Goal: Task Accomplishment & Management: Use online tool/utility

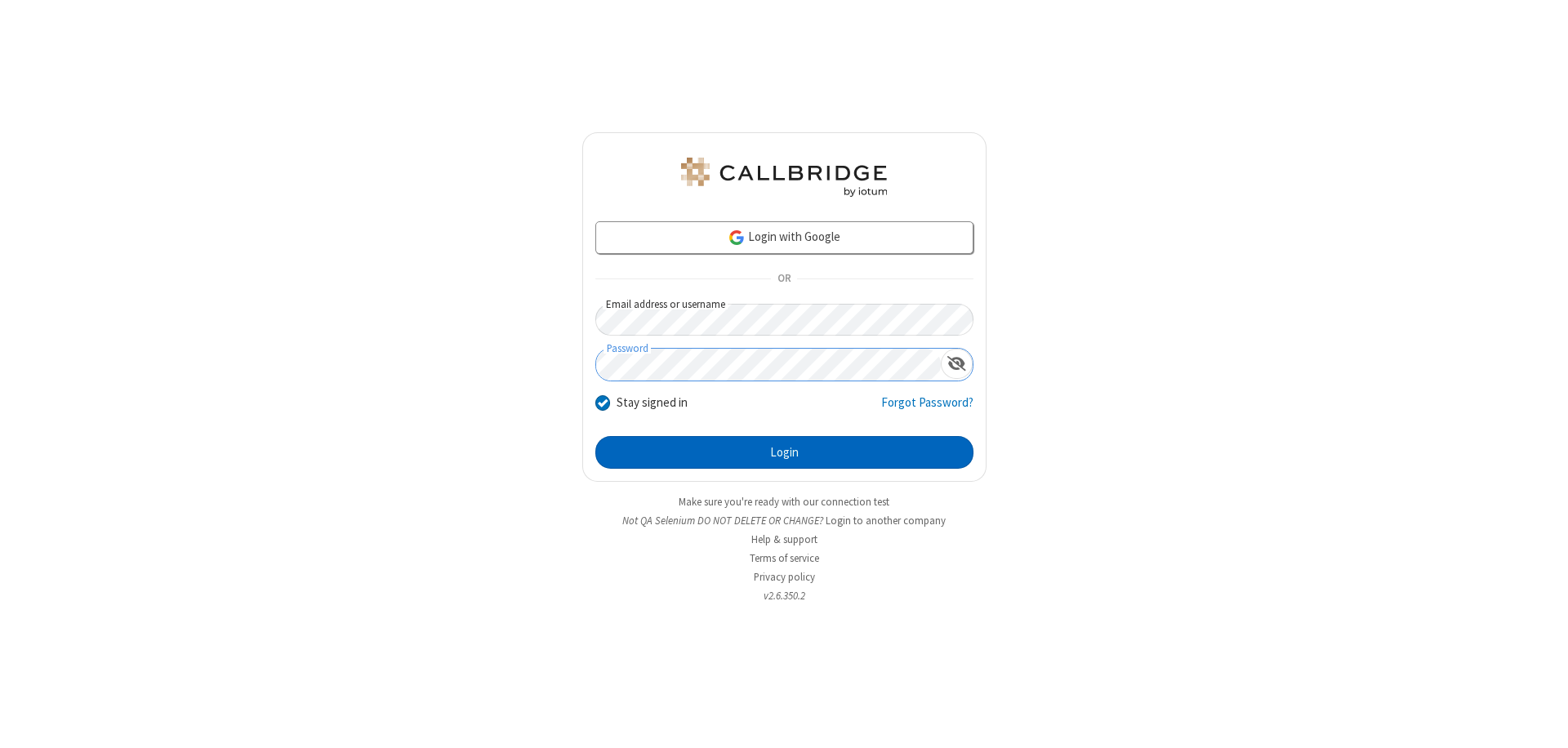
click at [784, 452] on button "Login" at bounding box center [784, 452] width 378 height 33
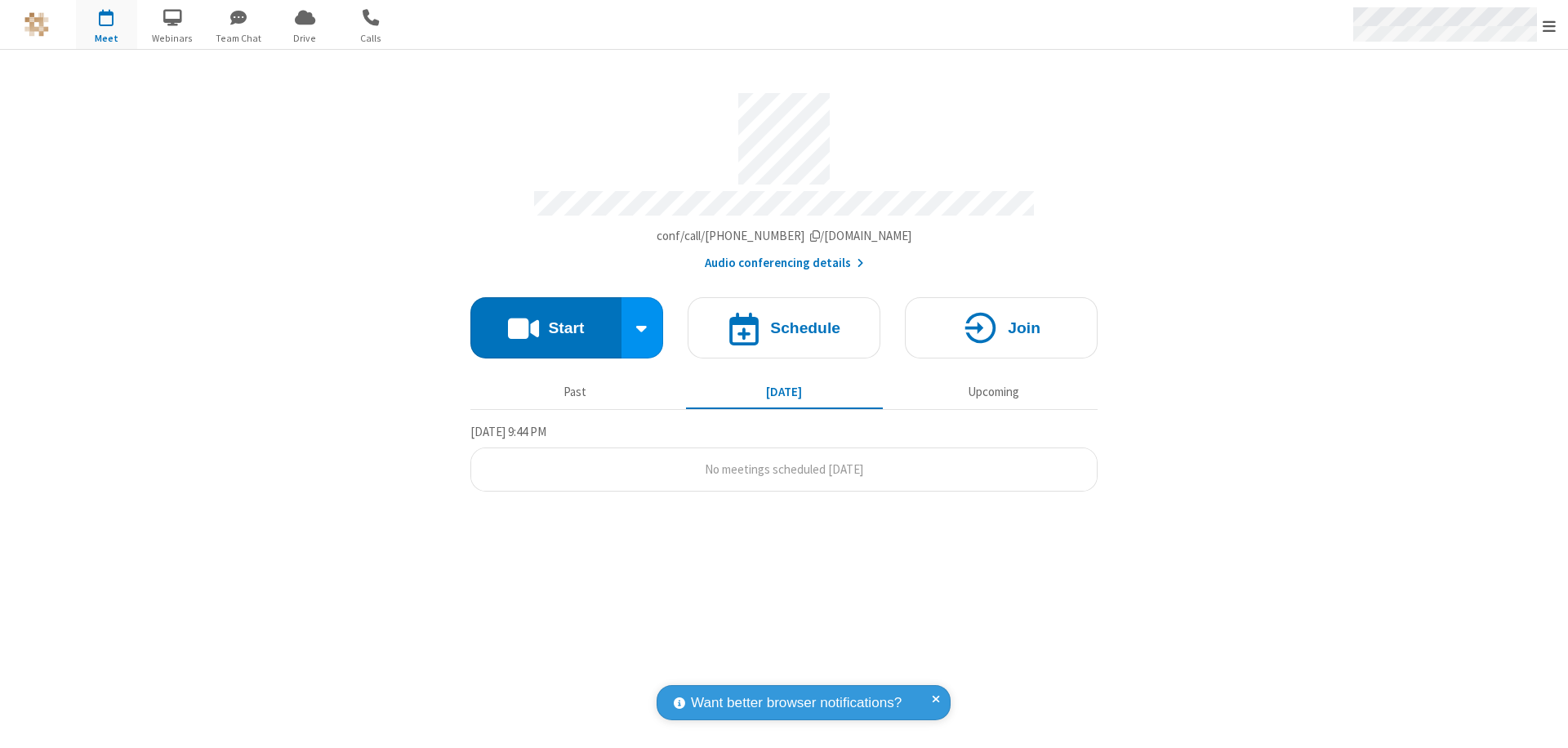
click at [1549, 26] on span "Open menu" at bounding box center [1548, 26] width 13 height 16
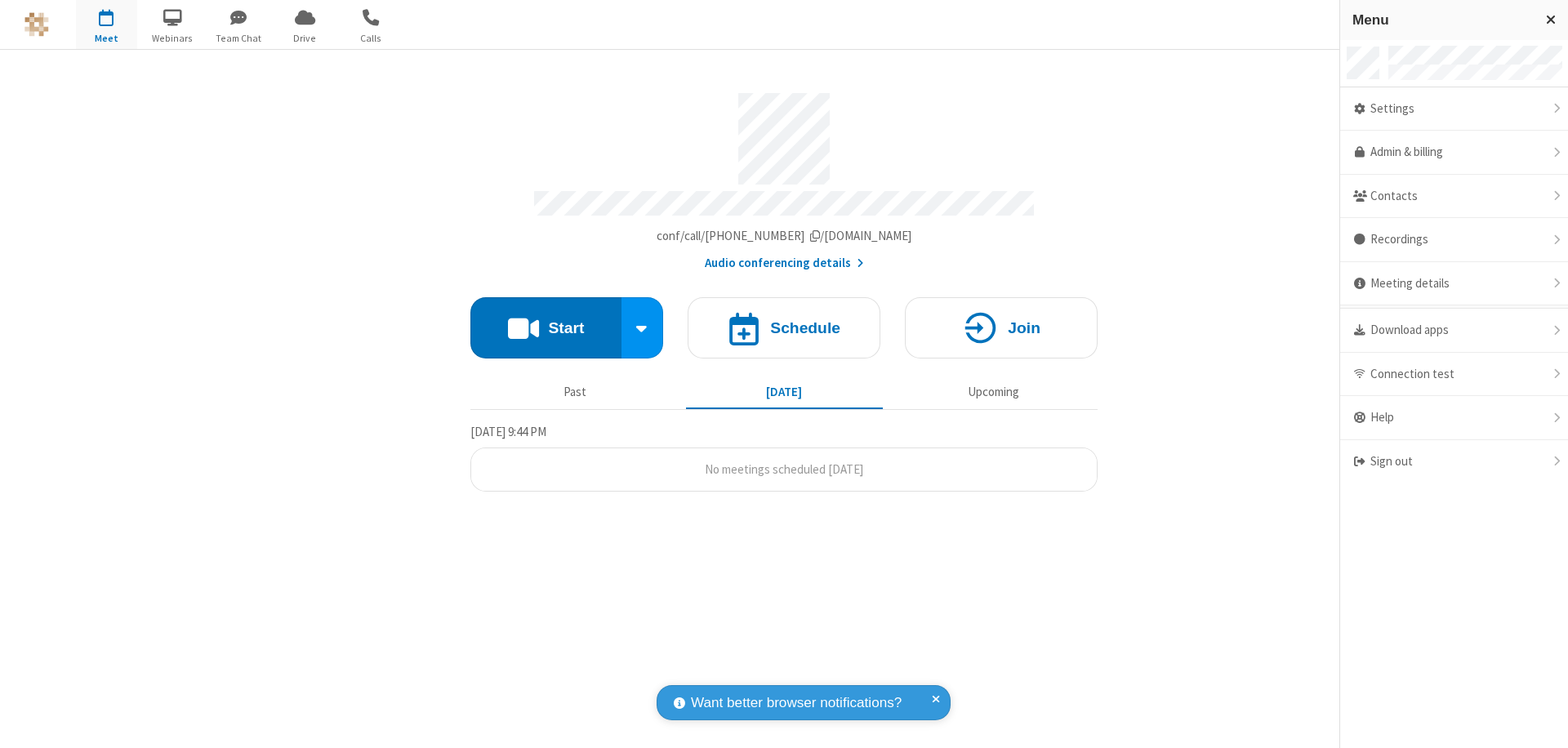
click at [106, 25] on span "button" at bounding box center [107, 17] width 61 height 28
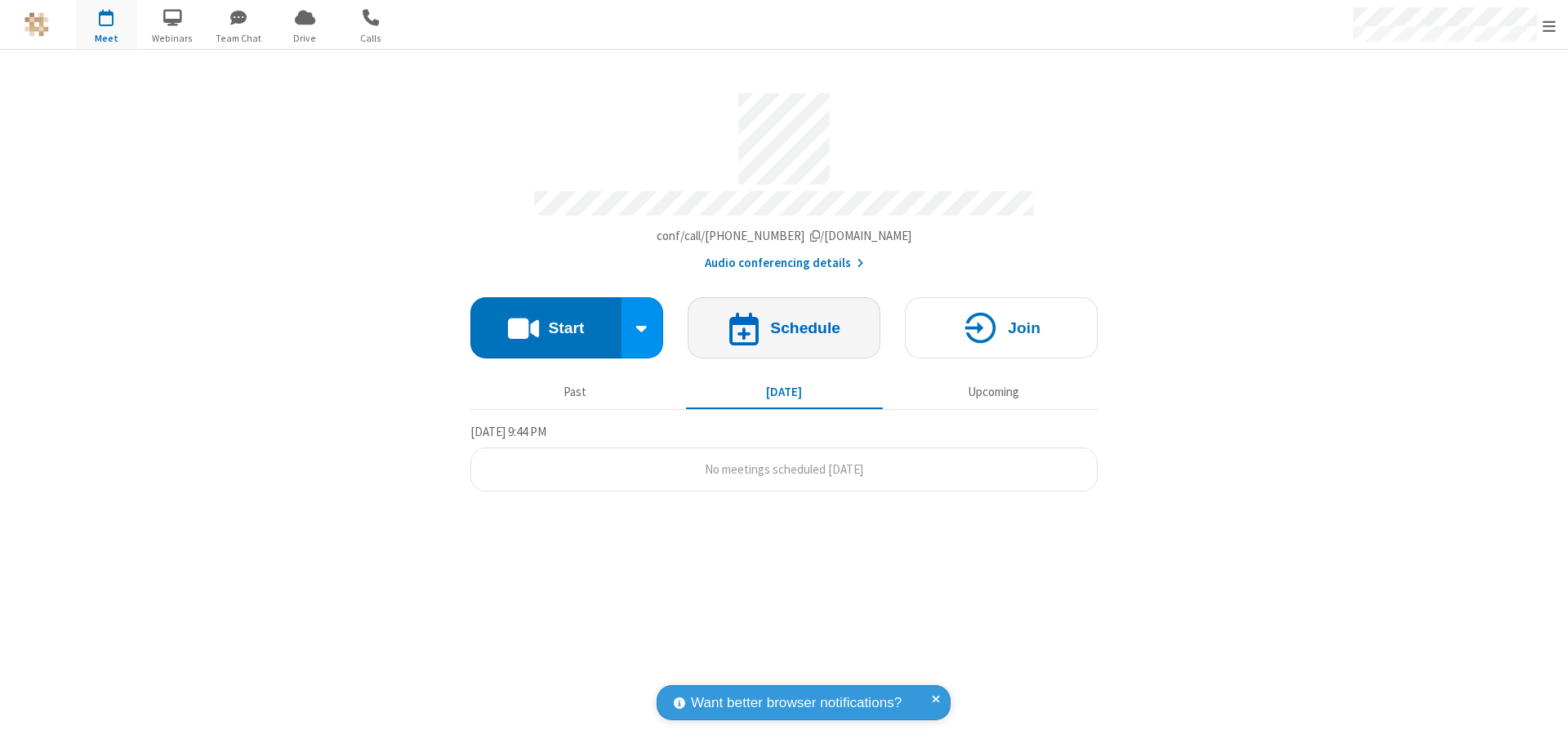
click at [106, 25] on span "button" at bounding box center [107, 17] width 61 height 28
click at [784, 320] on h4 "Schedule" at bounding box center [804, 328] width 70 height 16
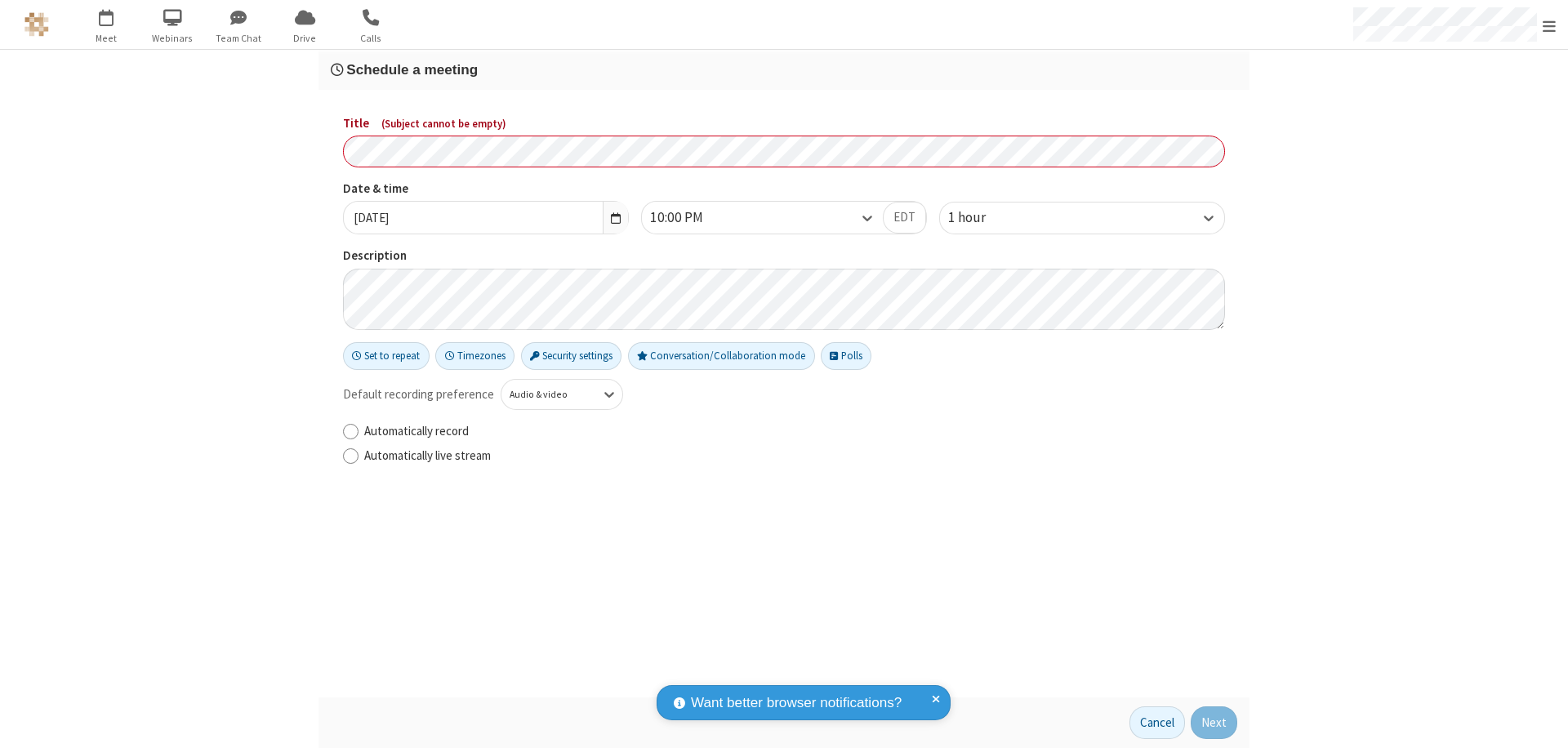
click at [784, 69] on h3 "Schedule a meeting" at bounding box center [784, 70] width 906 height 16
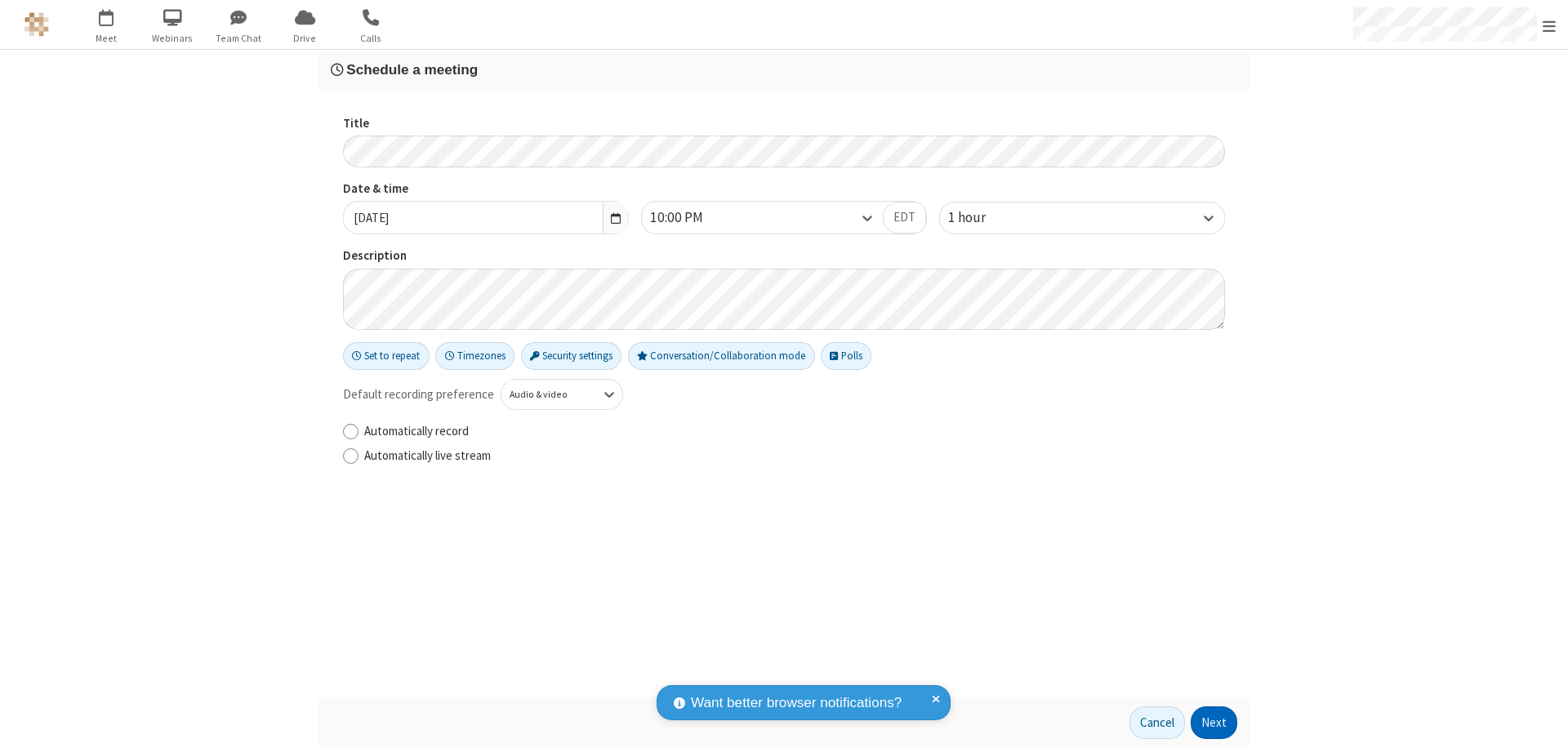
click at [1214, 723] on button "Next" at bounding box center [1213, 722] width 47 height 33
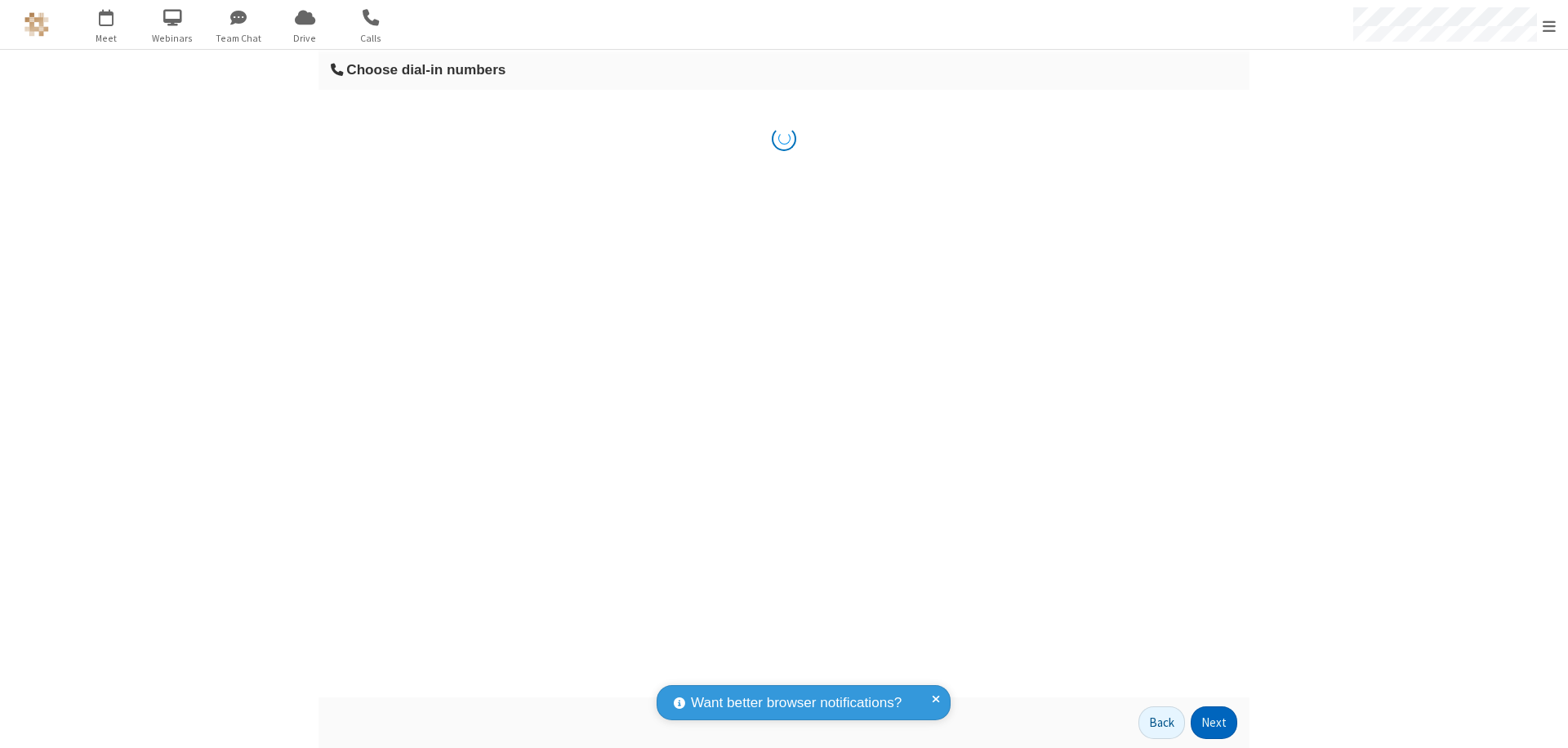
click at [1214, 723] on button "Next" at bounding box center [1213, 722] width 47 height 33
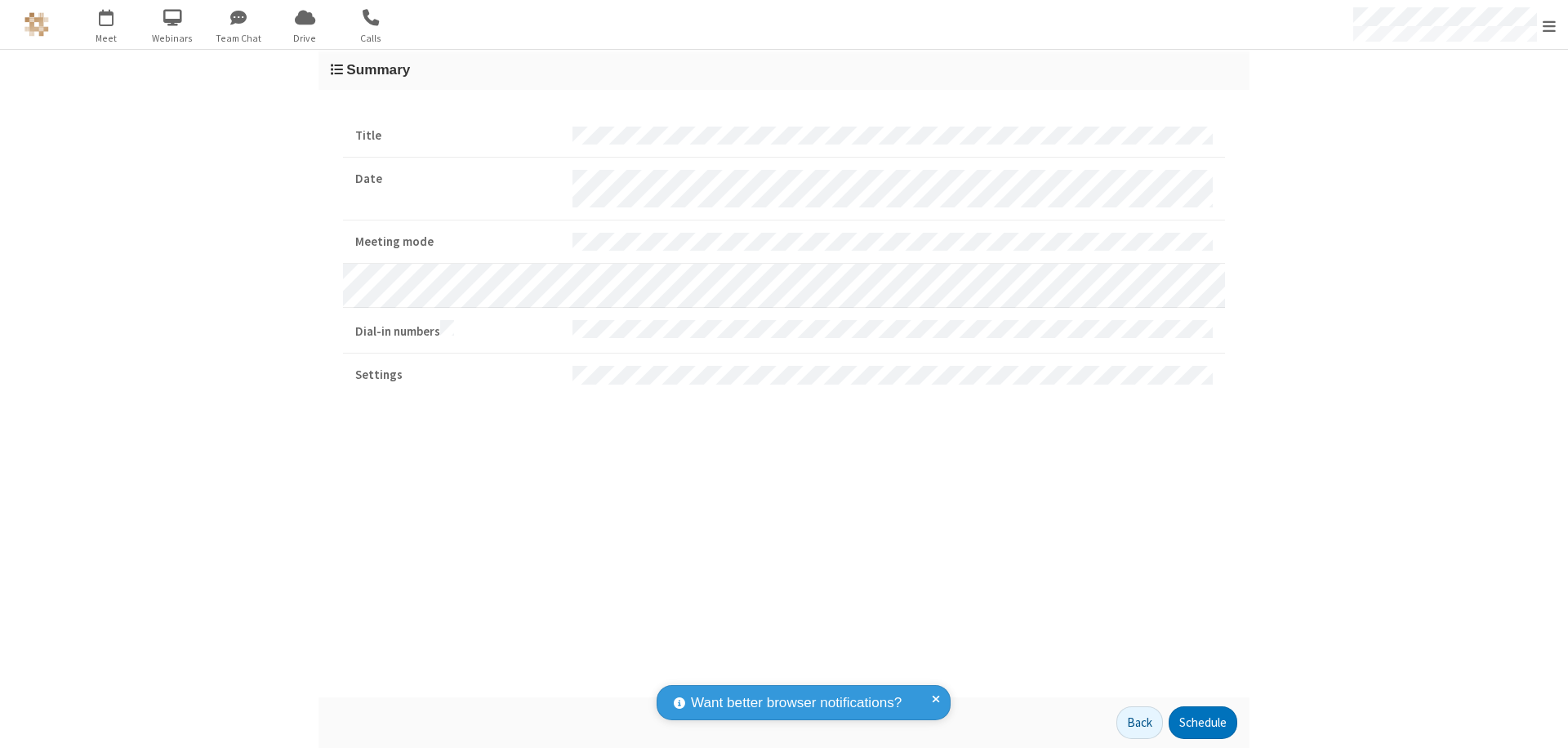
click at [1202, 723] on button "Schedule" at bounding box center [1202, 722] width 68 height 33
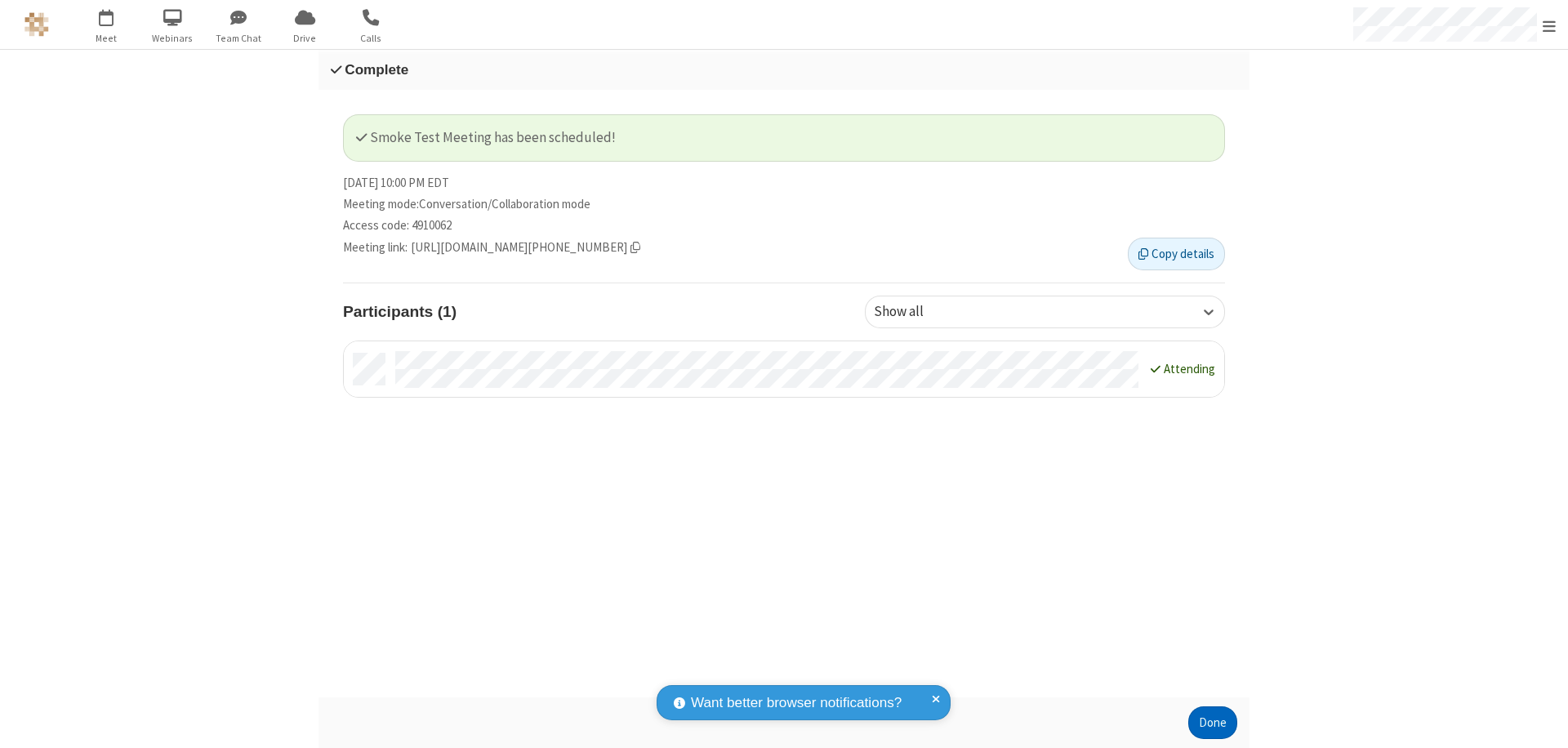
click at [1213, 723] on button "Done" at bounding box center [1212, 722] width 49 height 33
